Goal: Transaction & Acquisition: Purchase product/service

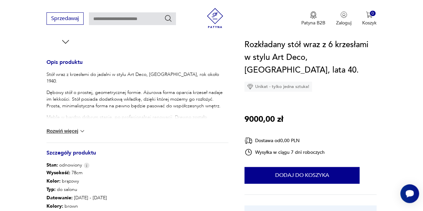
scroll to position [259, 0]
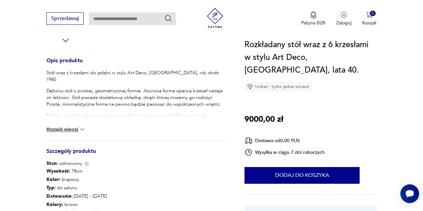
click at [67, 131] on button "Rozwiń więcej" at bounding box center [66, 129] width 39 height 7
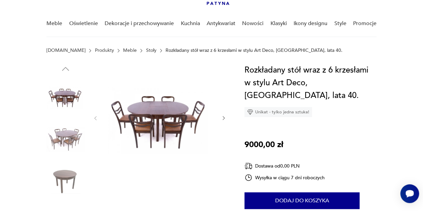
scroll to position [60, 0]
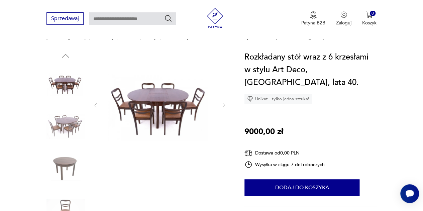
click at [189, 107] on img at bounding box center [159, 104] width 109 height 107
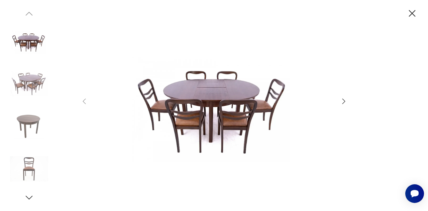
click at [345, 102] on icon "button" at bounding box center [344, 101] width 3 height 5
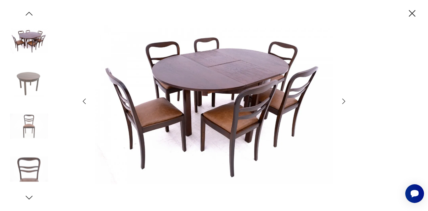
click at [345, 102] on icon "button" at bounding box center [344, 101] width 3 height 5
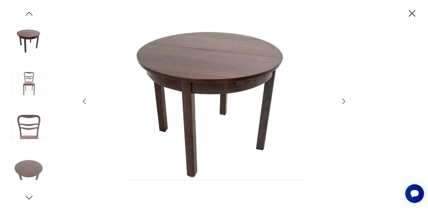
click at [345, 102] on icon "button" at bounding box center [344, 101] width 3 height 5
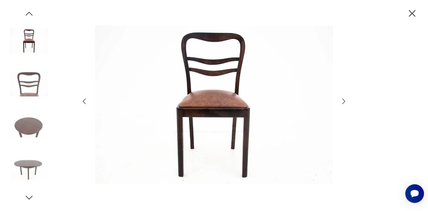
click at [345, 102] on icon "button" at bounding box center [344, 101] width 3 height 5
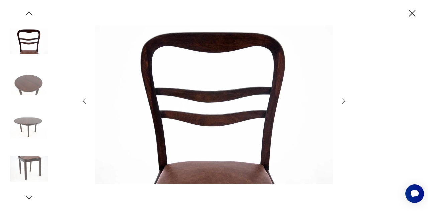
click at [345, 102] on icon "button" at bounding box center [344, 101] width 3 height 5
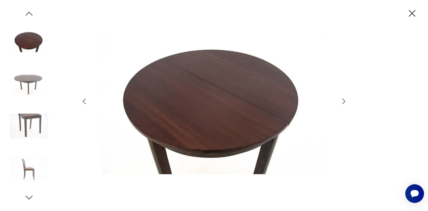
click at [414, 15] on icon "button" at bounding box center [412, 13] width 7 height 7
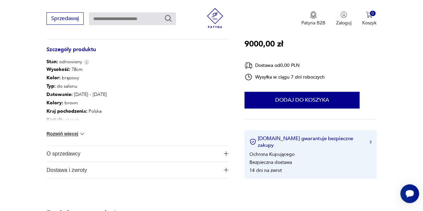
scroll to position [414, 0]
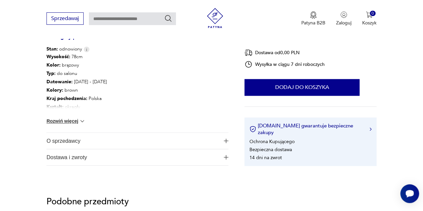
click at [225, 142] on img "button" at bounding box center [226, 141] width 5 height 5
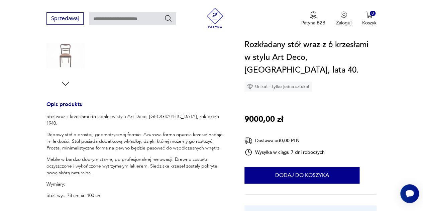
scroll to position [0, 0]
